Goal: Find contact information: Find contact information

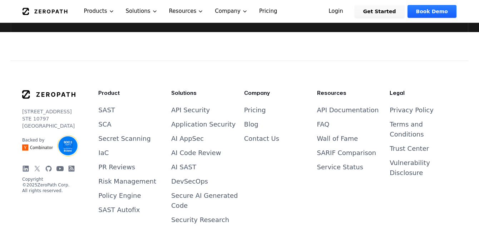
scroll to position [2953, 0]
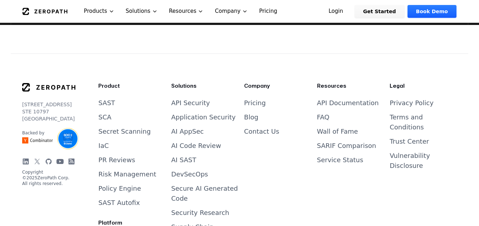
drag, startPoint x: 67, startPoint y: 87, endPoint x: 21, endPoint y: 90, distance: 45.8
copy p "[STREET_ADDRESS]"
drag, startPoint x: 46, startPoint y: 94, endPoint x: 23, endPoint y: 98, distance: 24.1
click at [23, 101] on p "[STREET_ADDRESS]" at bounding box center [48, 111] width 53 height 21
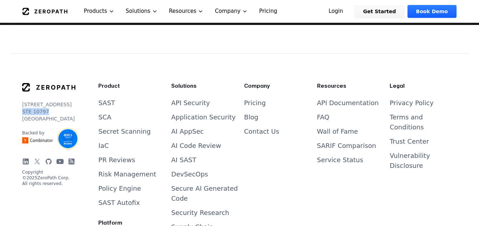
copy p "STE 10797"
drag, startPoint x: 62, startPoint y: 102, endPoint x: 23, endPoint y: 105, distance: 39.0
click at [23, 105] on p "[STREET_ADDRESS]" at bounding box center [48, 111] width 53 height 21
copy p "[GEOGRAPHIC_DATA], [GEOGRAPHIC_DATA]"
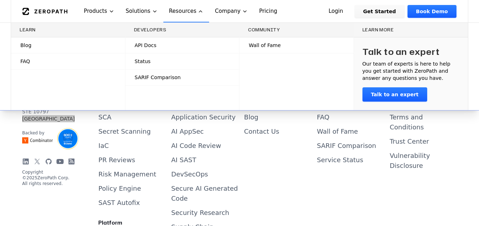
scroll to position [2946, 0]
